Goal: Task Accomplishment & Management: Manage account settings

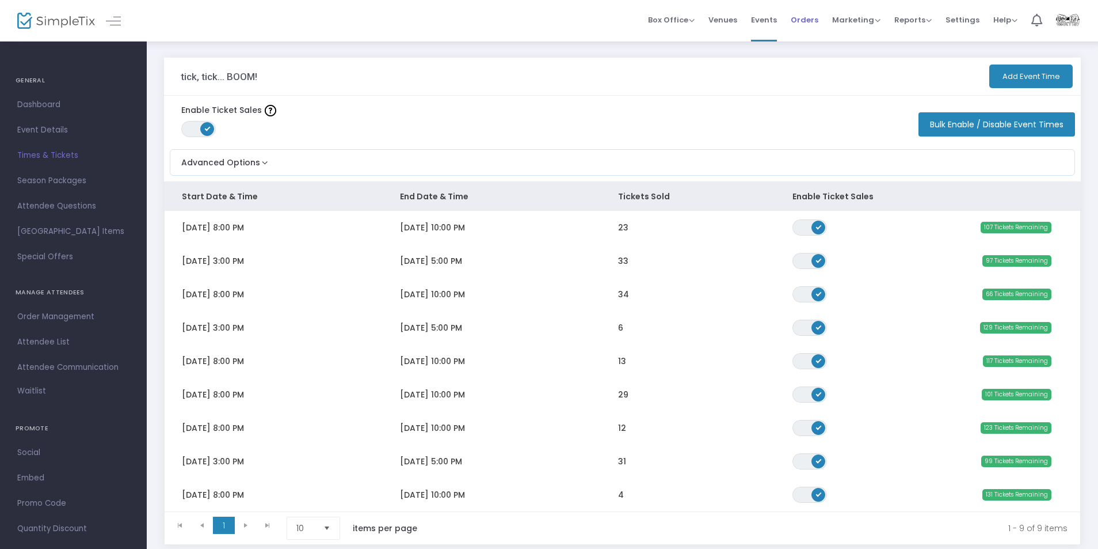
click at [798, 20] on span "Orders" at bounding box center [805, 19] width 28 height 29
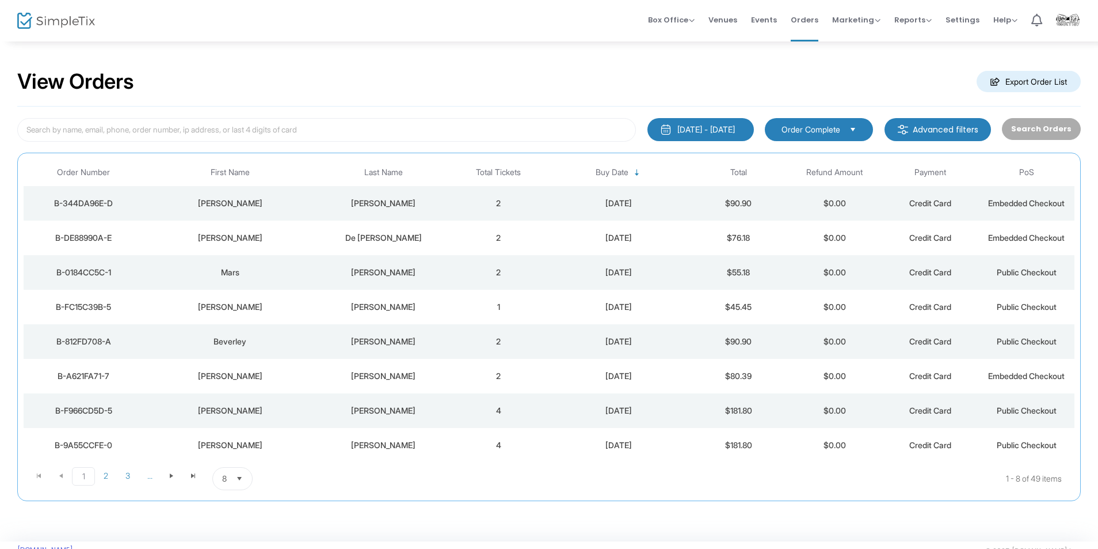
click at [462, 203] on td "2" at bounding box center [499, 203] width 96 height 35
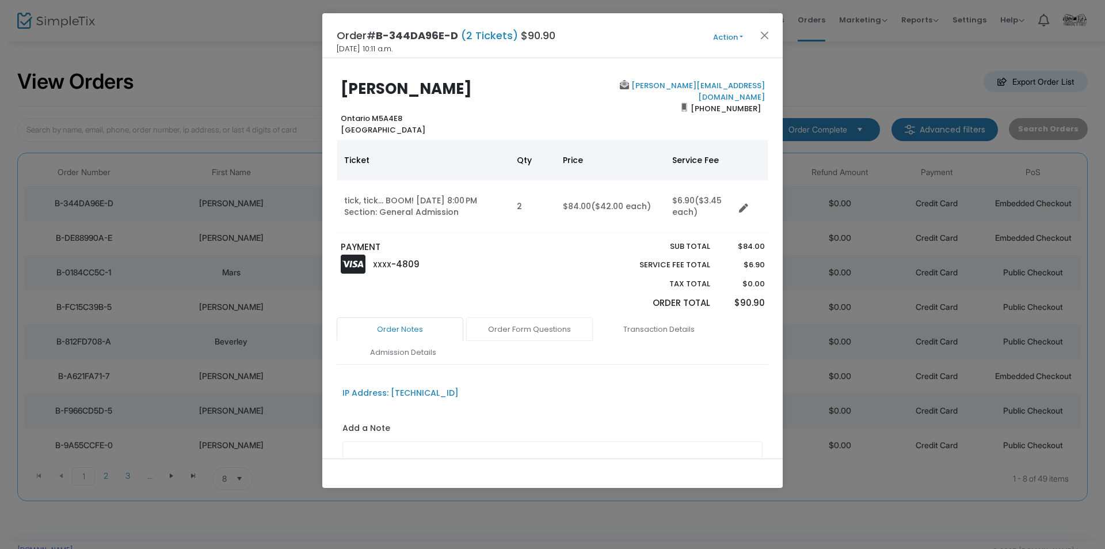
click at [540, 332] on link "Order Form Questions" at bounding box center [529, 329] width 127 height 24
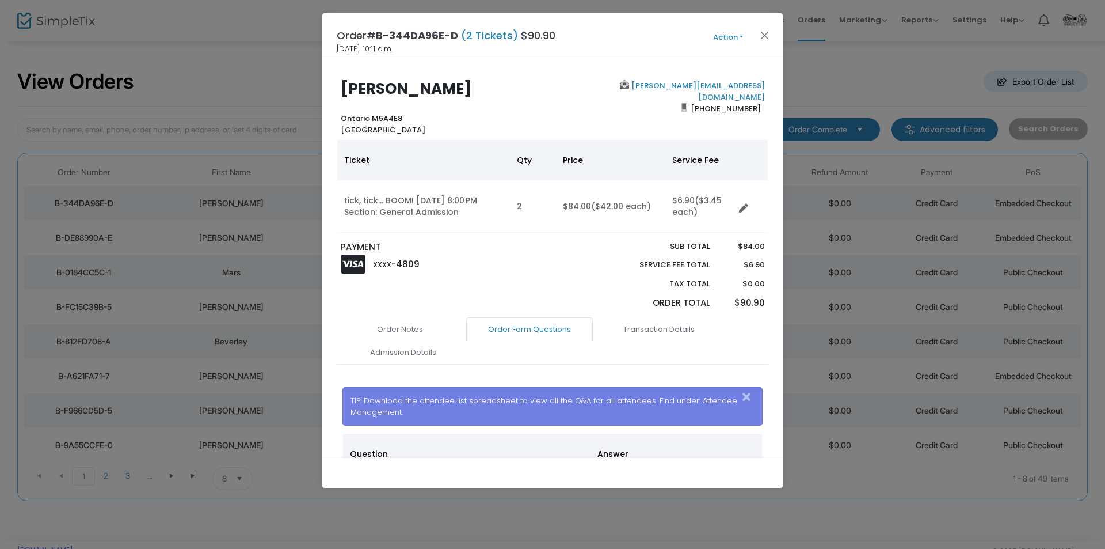
click at [529, 246] on p "PAYMENT" at bounding box center [444, 247] width 207 height 13
click at [756, 32] on button "Action" at bounding box center [728, 37] width 69 height 13
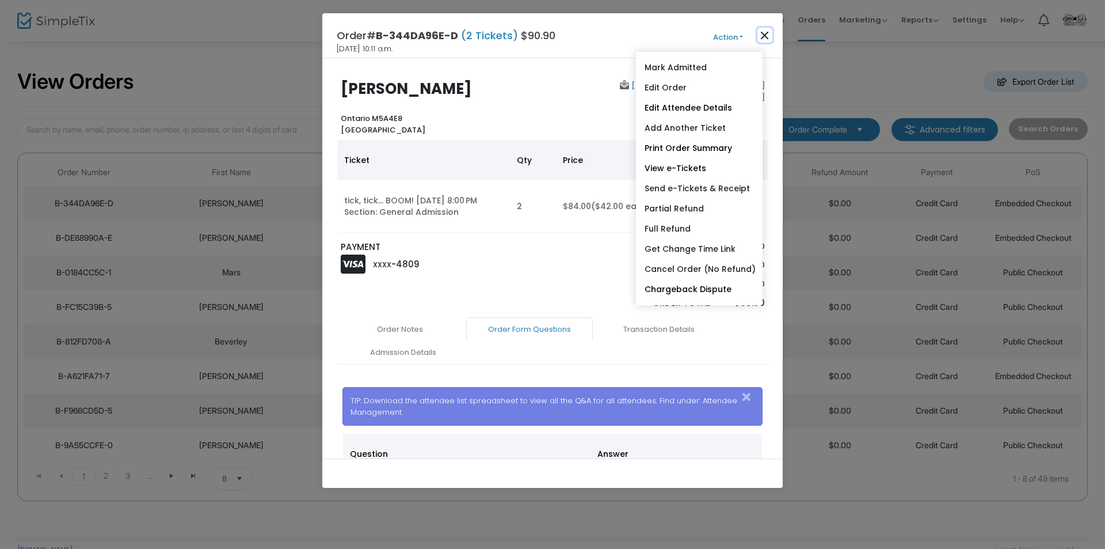
click at [766, 35] on button "Close" at bounding box center [764, 35] width 15 height 15
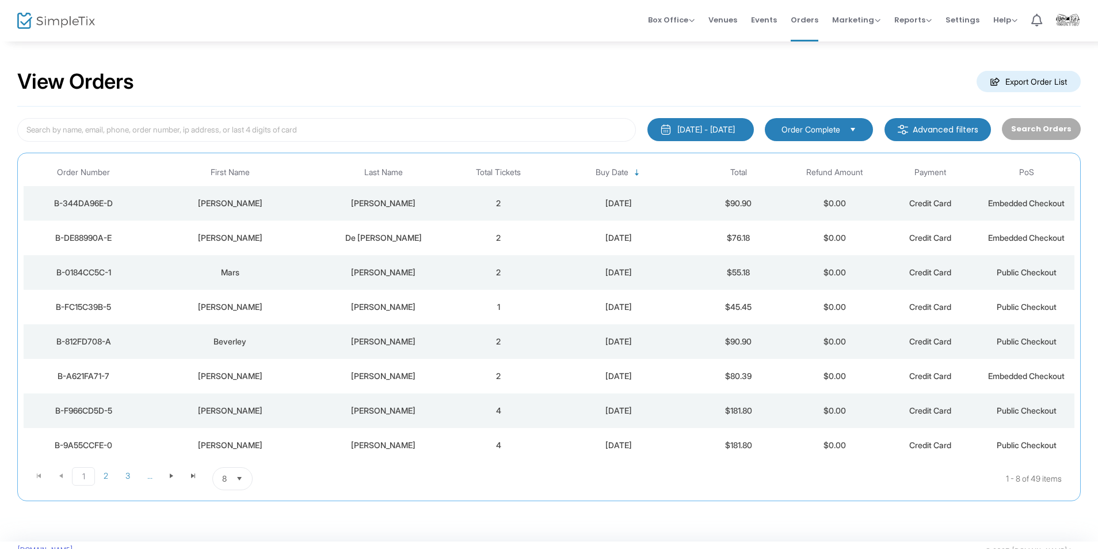
click at [71, 10] on div at bounding box center [45, 20] width 56 height 41
click at [64, 16] on img at bounding box center [56, 21] width 78 height 17
